Goal: Task Accomplishment & Management: Use online tool/utility

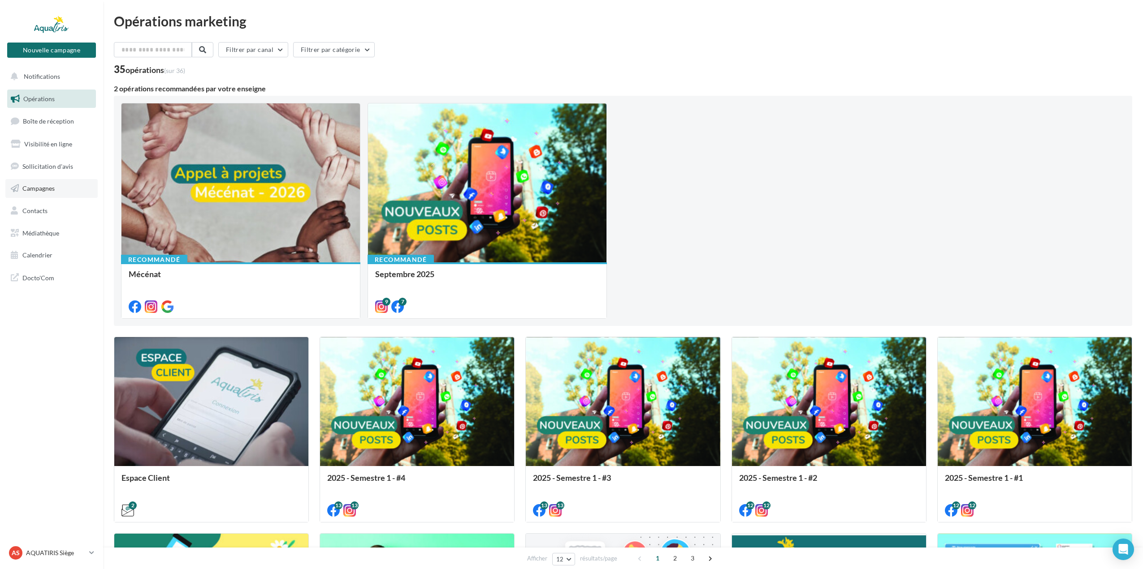
click at [43, 186] on span "Campagnes" at bounding box center [38, 189] width 32 height 8
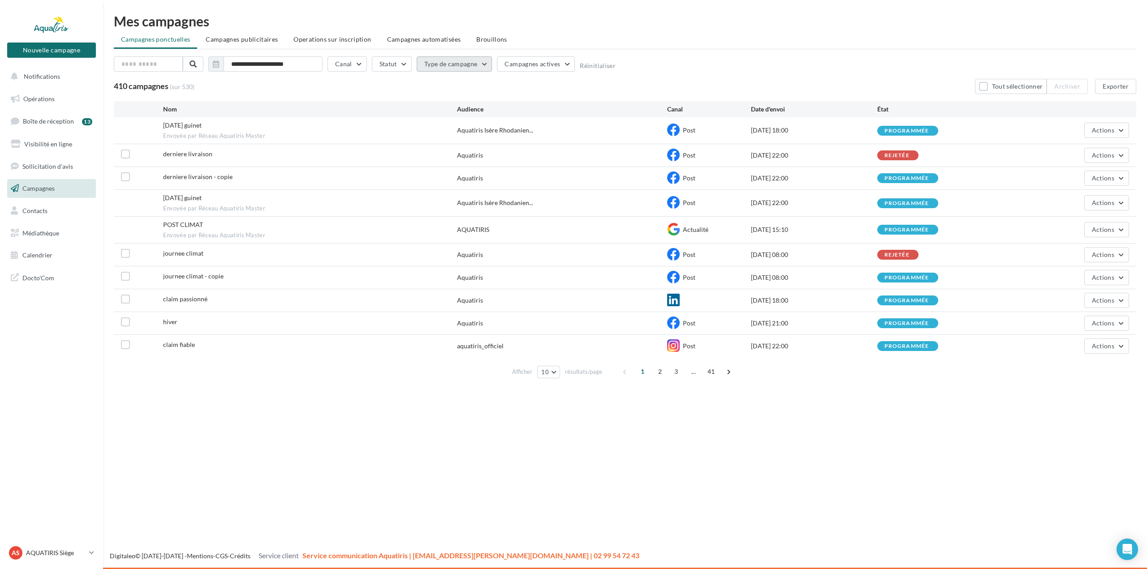
click at [465, 64] on button "Type de campagne" at bounding box center [455, 63] width 76 height 15
click at [401, 69] on button "Statut" at bounding box center [392, 63] width 40 height 15
click at [396, 112] on div "Terminée" at bounding box center [399, 109] width 39 height 11
click at [396, 107] on div "Terminée" at bounding box center [405, 108] width 26 height 9
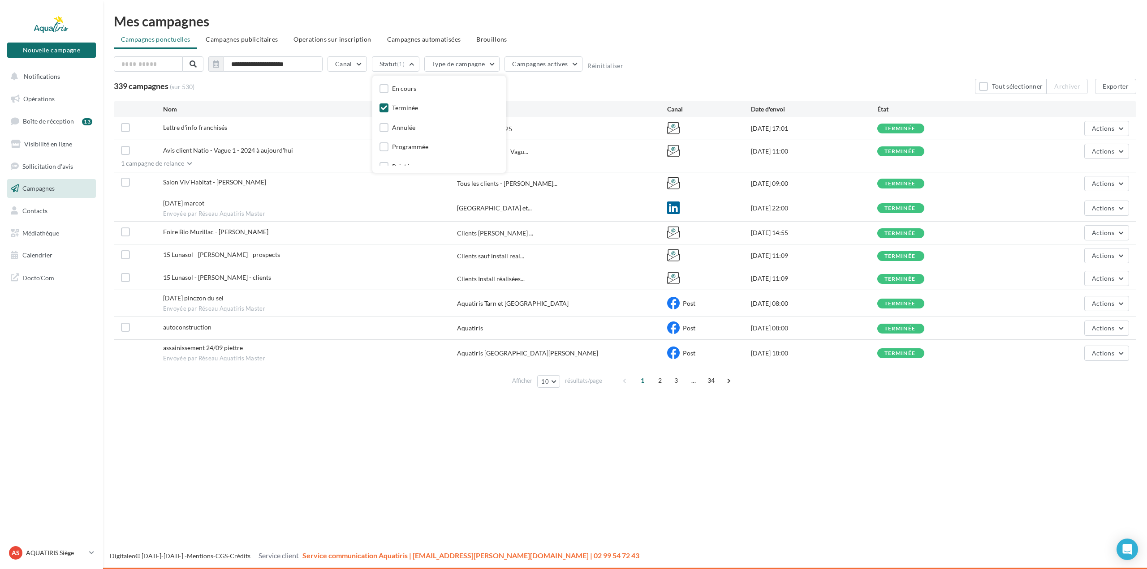
click at [664, 74] on div "**********" at bounding box center [625, 65] width 1022 height 19
click at [1117, 125] on button "Actions" at bounding box center [1106, 128] width 45 height 15
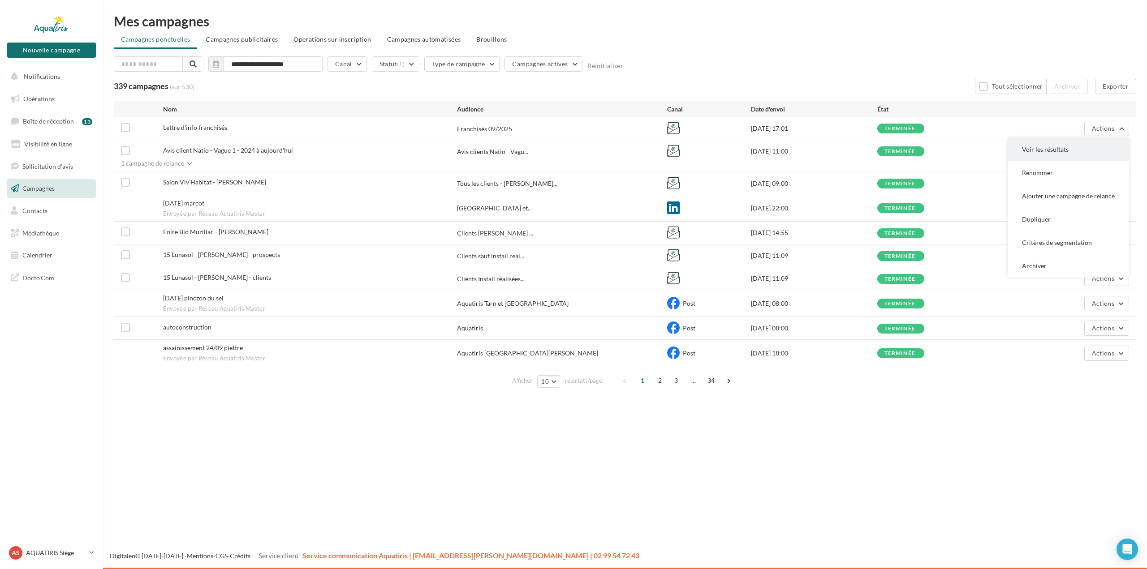
click at [1036, 147] on button "Voir les résultats" at bounding box center [1068, 149] width 121 height 23
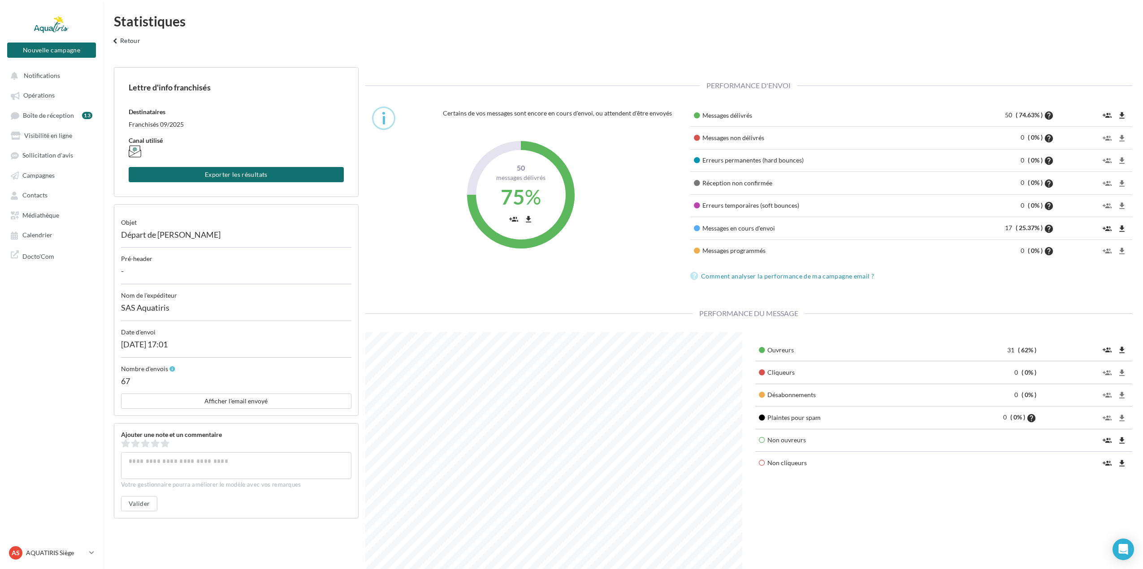
scroll to position [251, 390]
click at [1120, 229] on icon "file_download" at bounding box center [1121, 228] width 9 height 9
click at [41, 174] on span "Campagnes" at bounding box center [38, 176] width 32 height 8
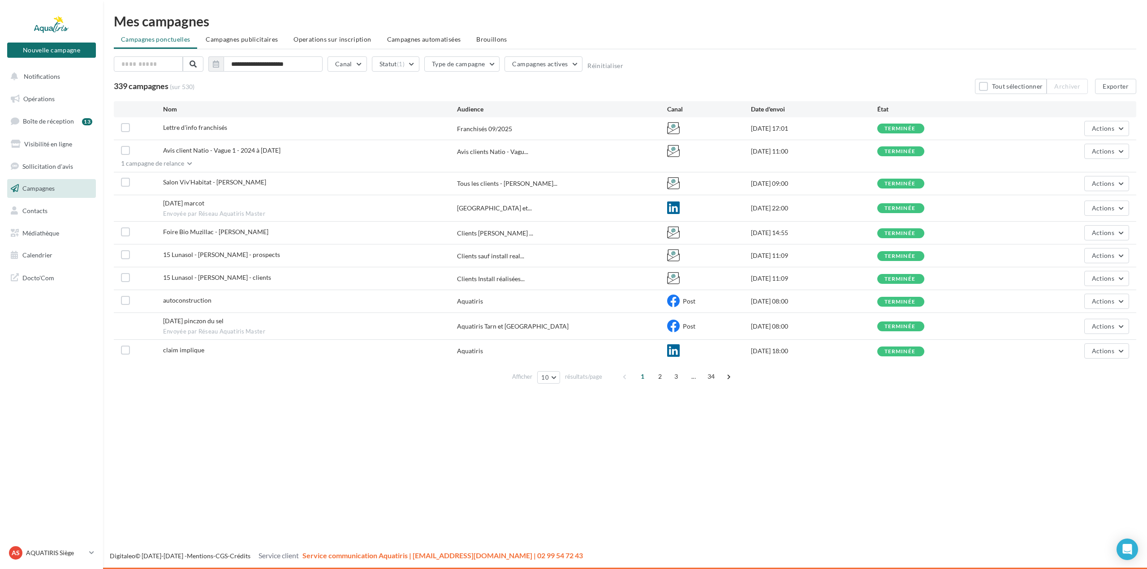
click at [1133, 116] on div "Nom Audience Canal Date d'envoi État" at bounding box center [625, 109] width 1022 height 16
click at [1120, 125] on button "Actions" at bounding box center [1106, 128] width 45 height 15
click at [470, 127] on div "Franchisés 09/2025" at bounding box center [484, 129] width 55 height 9
click at [1096, 133] on button "Actions" at bounding box center [1106, 128] width 45 height 15
click at [1058, 218] on button "Dupliquer" at bounding box center [1068, 219] width 121 height 23
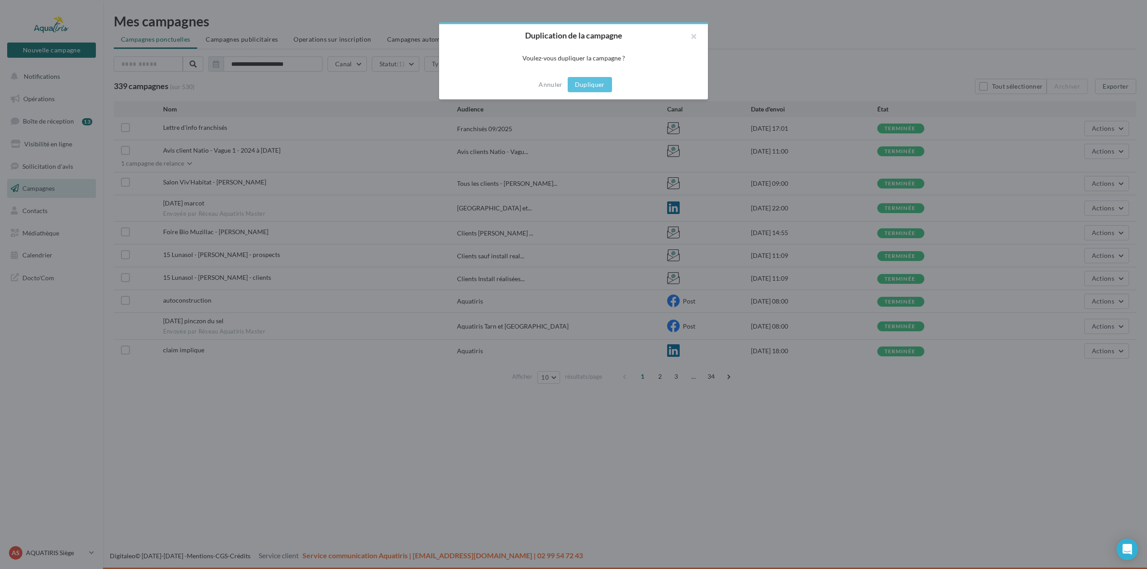
click at [586, 86] on button "Dupliquer" at bounding box center [590, 84] width 44 height 15
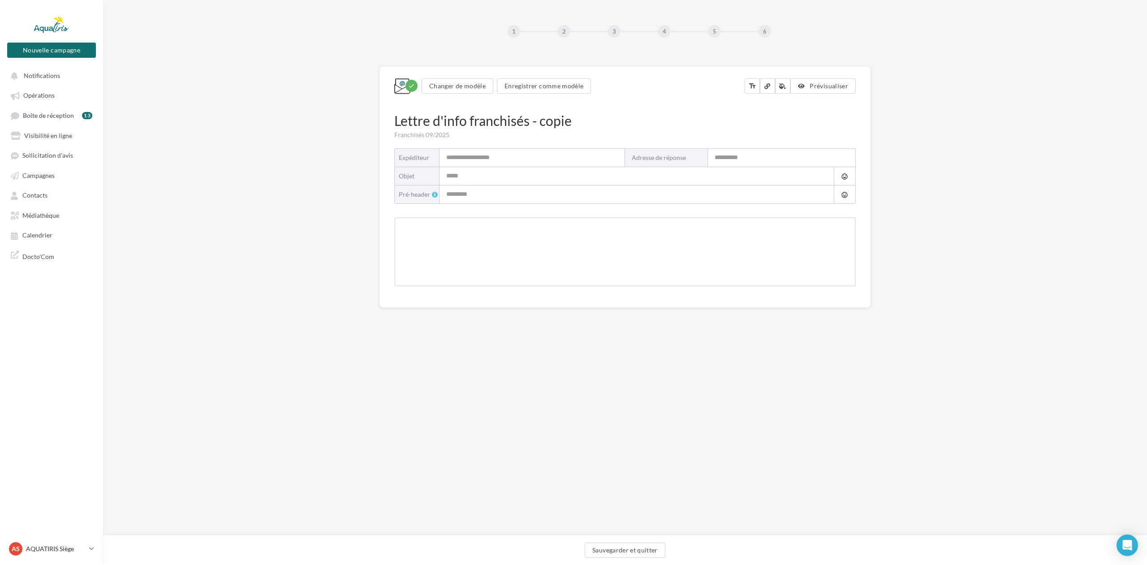
type input "**********"
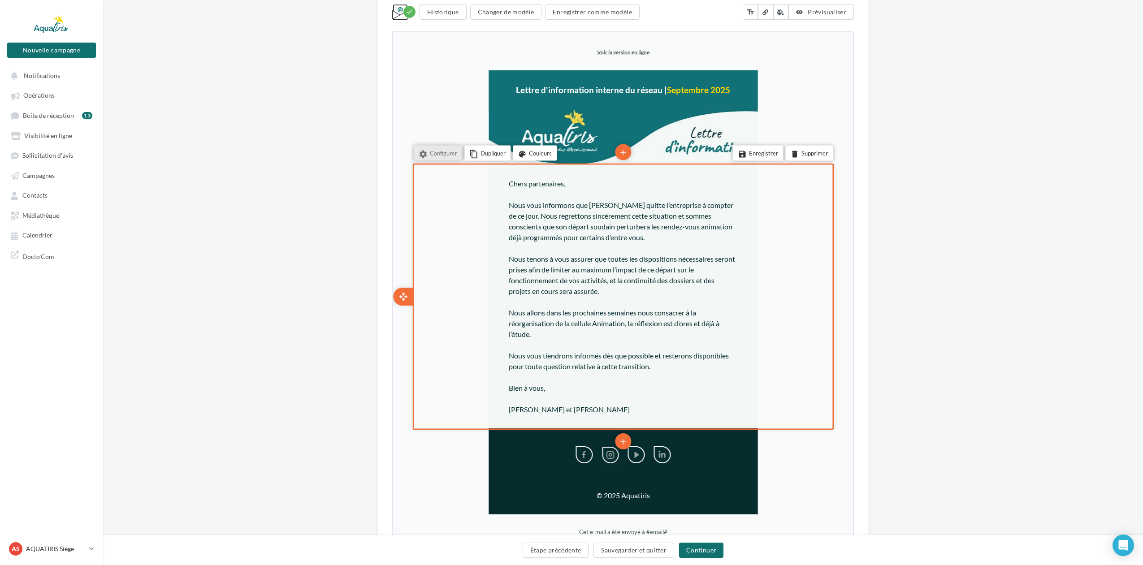
scroll to position [179, 0]
